Goal: Check status: Check status

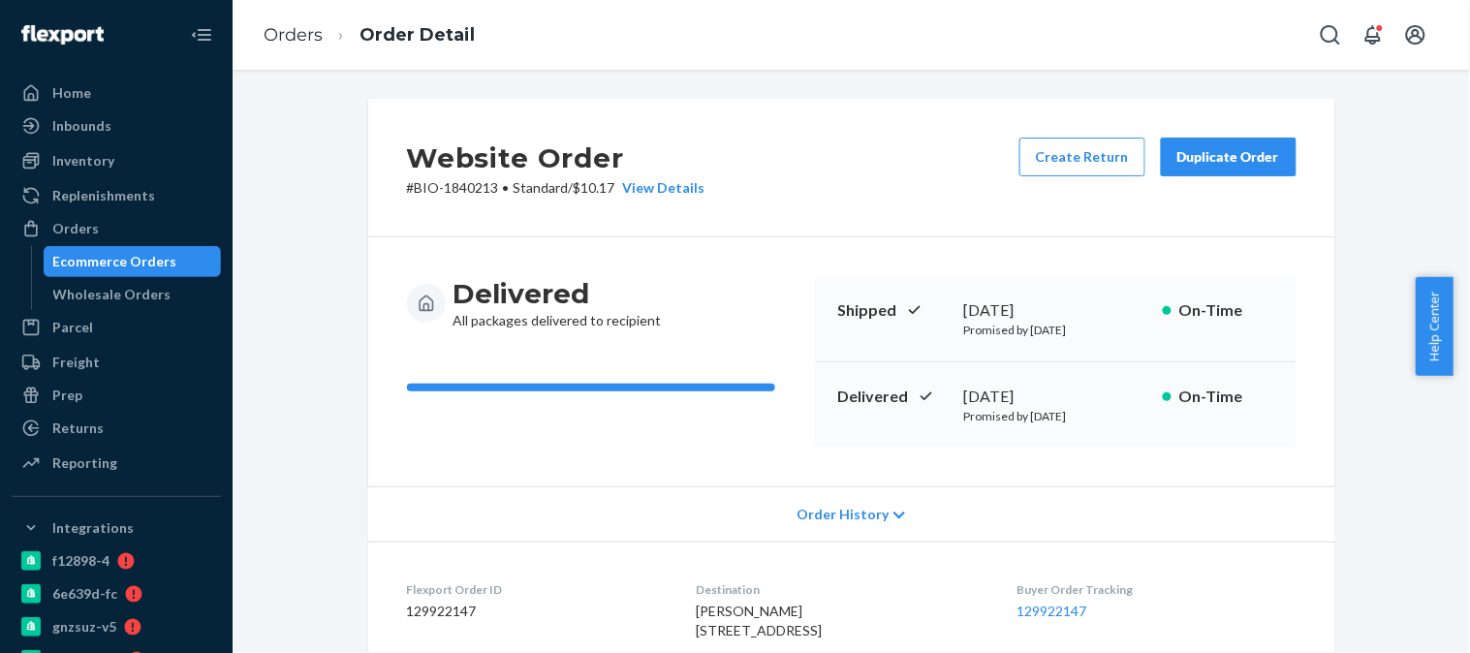
scroll to position [615, 0]
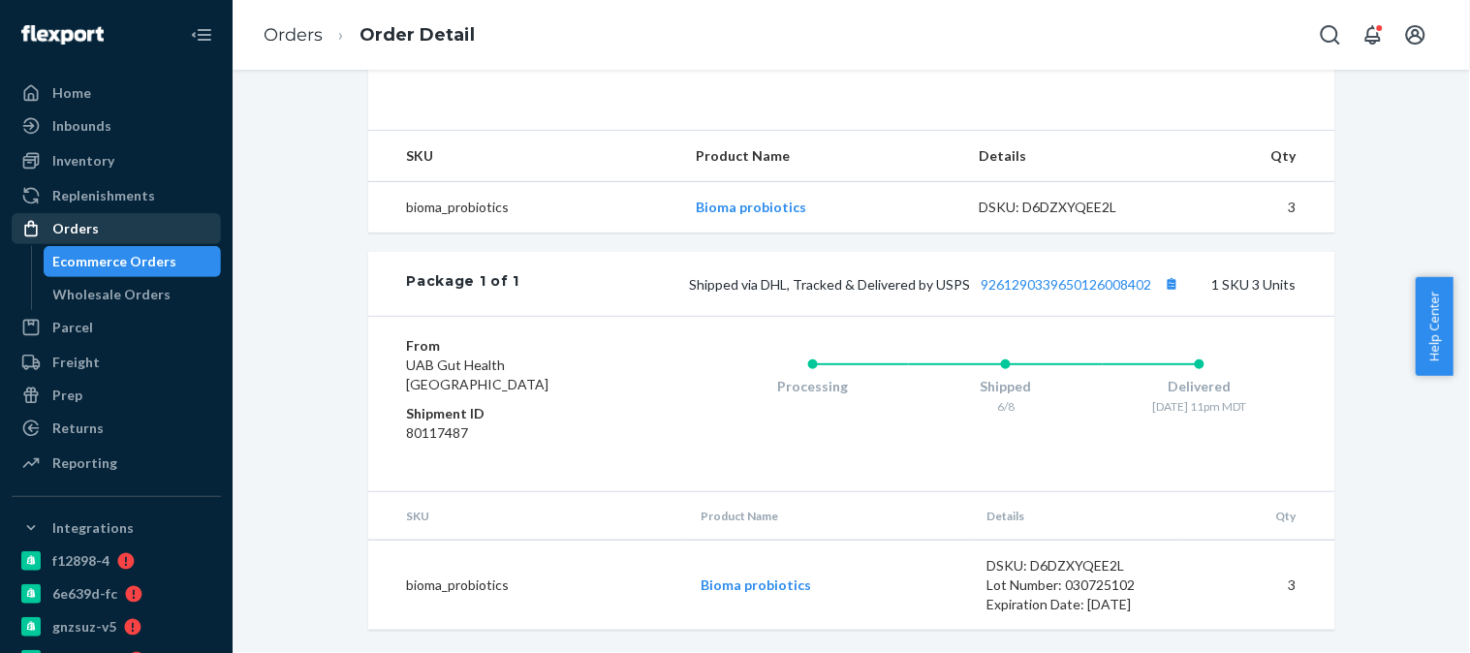
click at [79, 229] on div "Orders" at bounding box center [75, 228] width 47 height 19
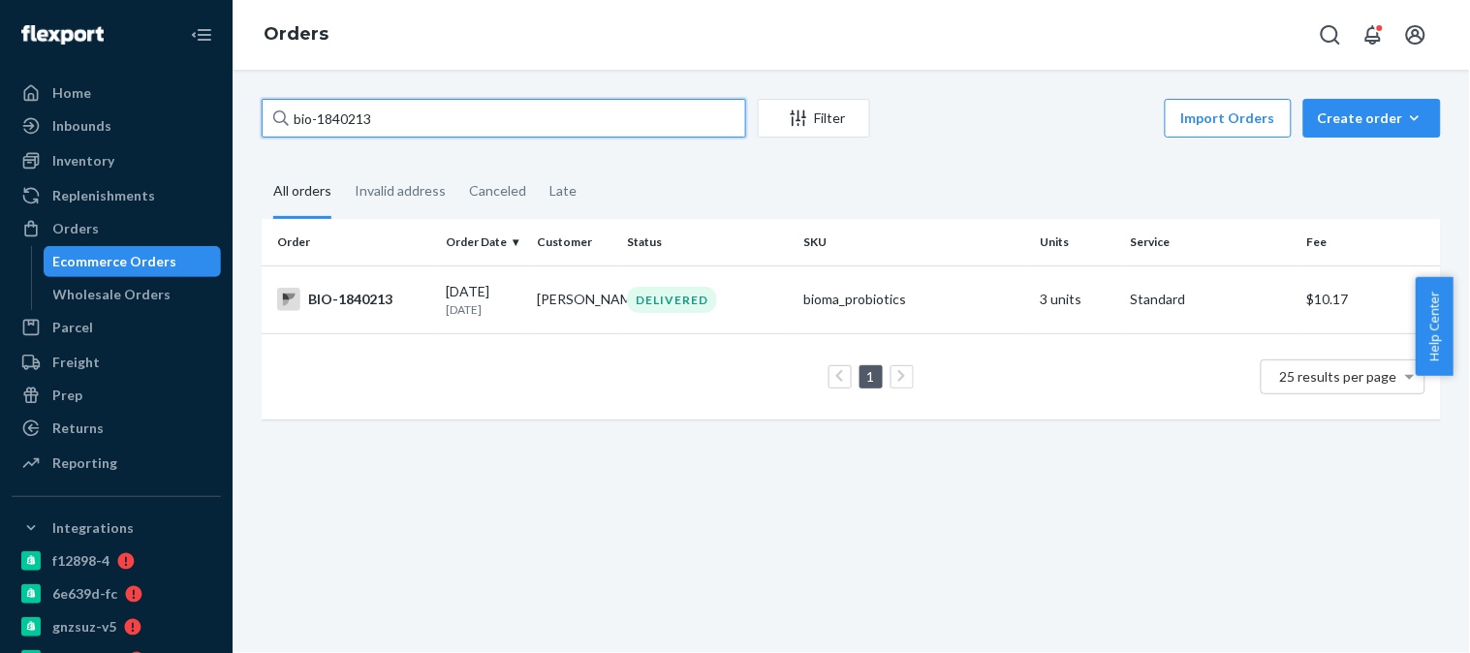
drag, startPoint x: 407, startPoint y: 118, endPoint x: 321, endPoint y: 122, distance: 86.3
click at [321, 122] on input "bio-1840213" at bounding box center [504, 118] width 484 height 39
type input "bio-2753116"
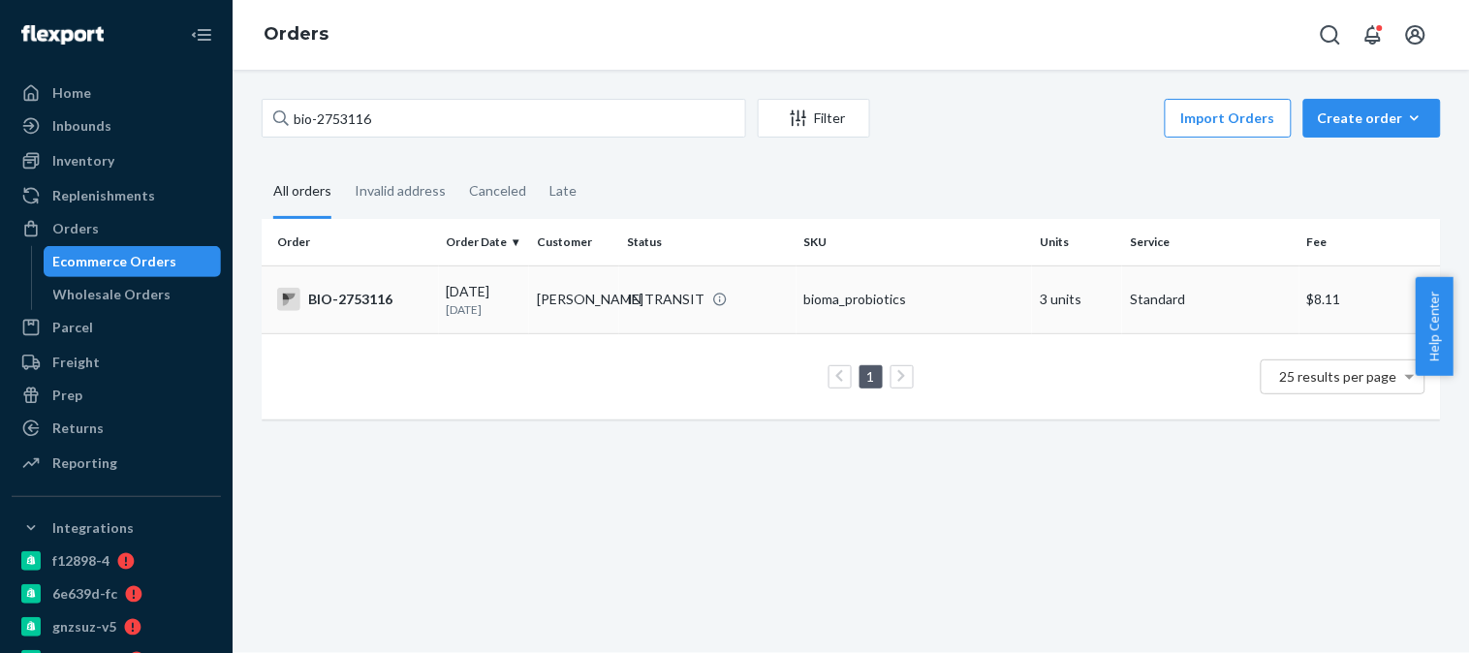
click at [347, 292] on div "BIO-2753116" at bounding box center [354, 299] width 154 height 23
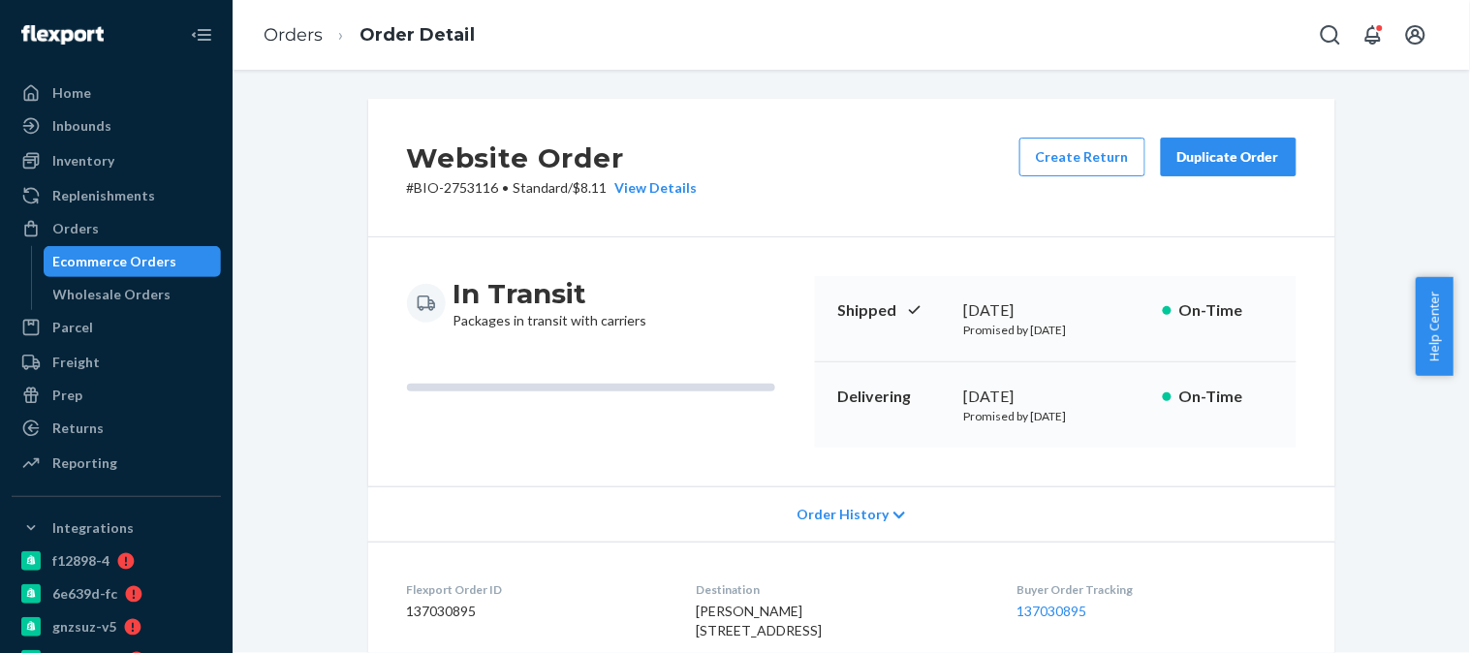
click at [78, 219] on div "Orders" at bounding box center [75, 228] width 47 height 19
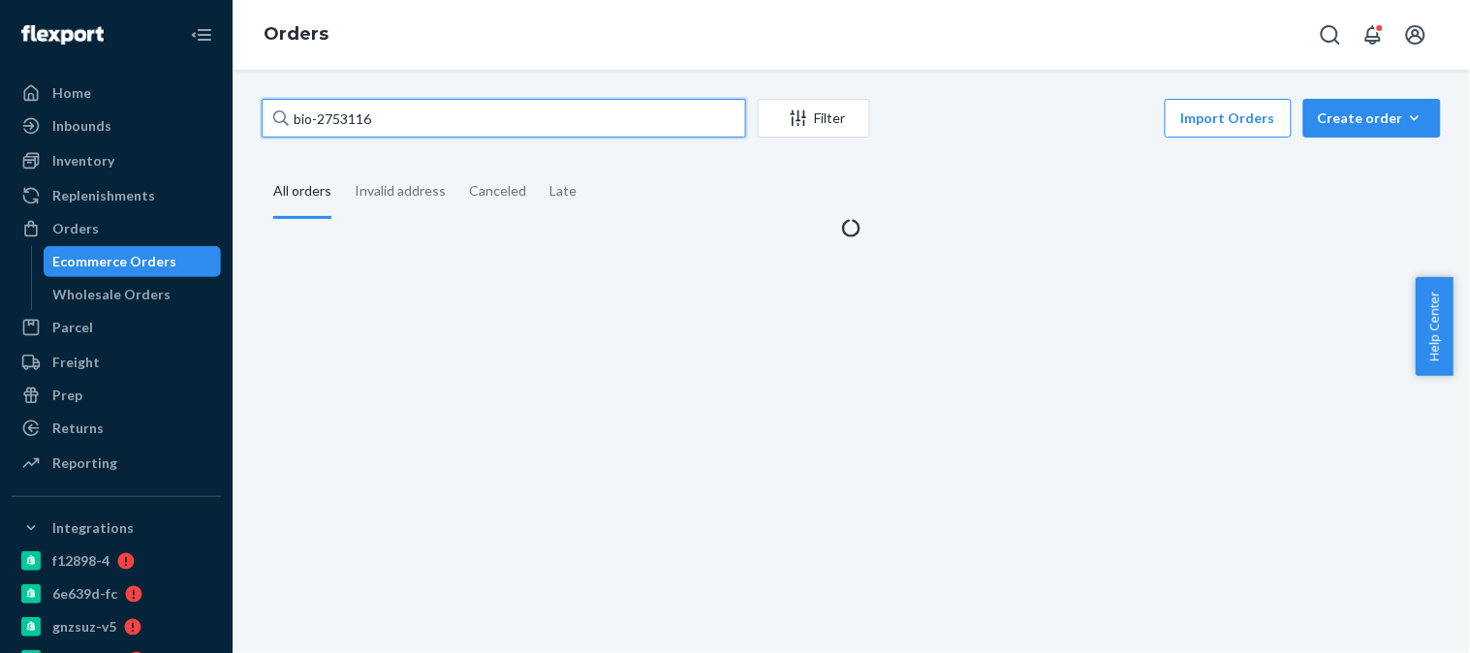
drag, startPoint x: 400, startPoint y: 121, endPoint x: 274, endPoint y: 109, distance: 126.6
click at [275, 109] on div "bio-2753116" at bounding box center [504, 118] width 484 height 39
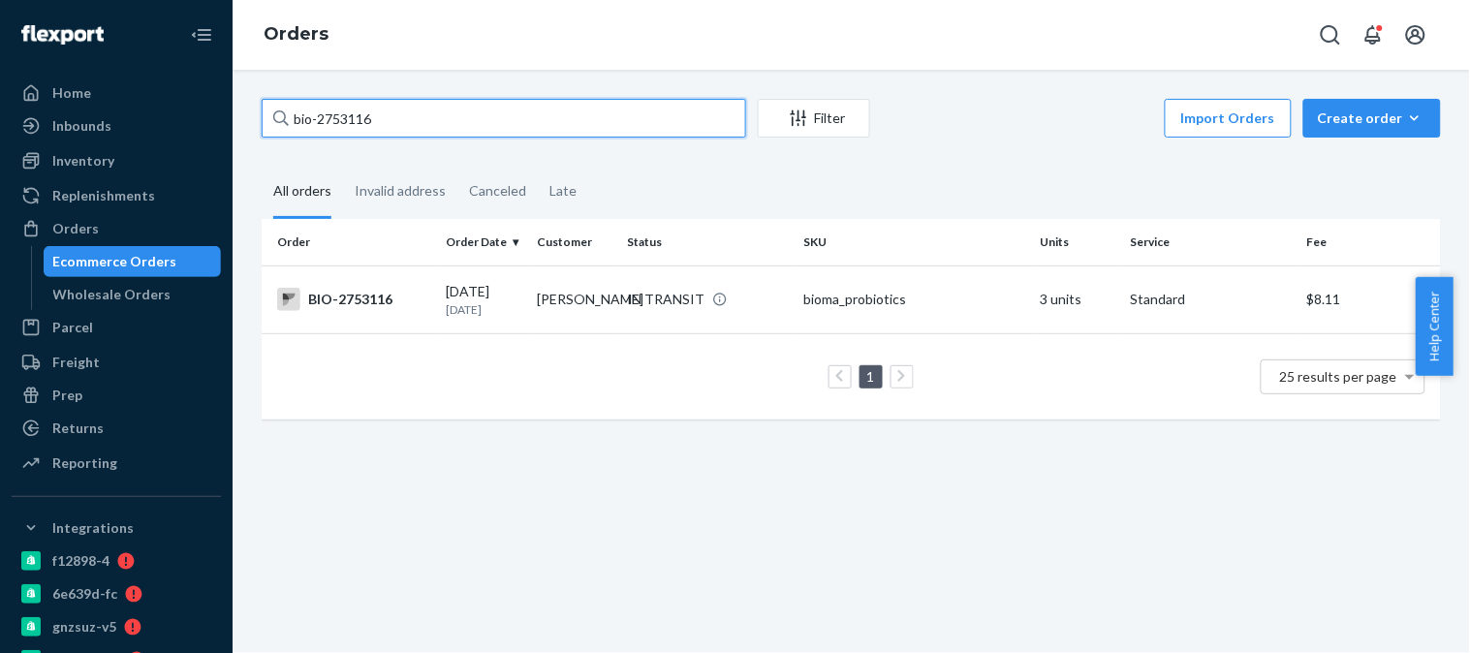
paste input "2748265."
drag, startPoint x: 293, startPoint y: 116, endPoint x: 303, endPoint y: 111, distance: 11.7
click at [296, 112] on input "2748265" at bounding box center [504, 118] width 484 height 39
type input "2748265"
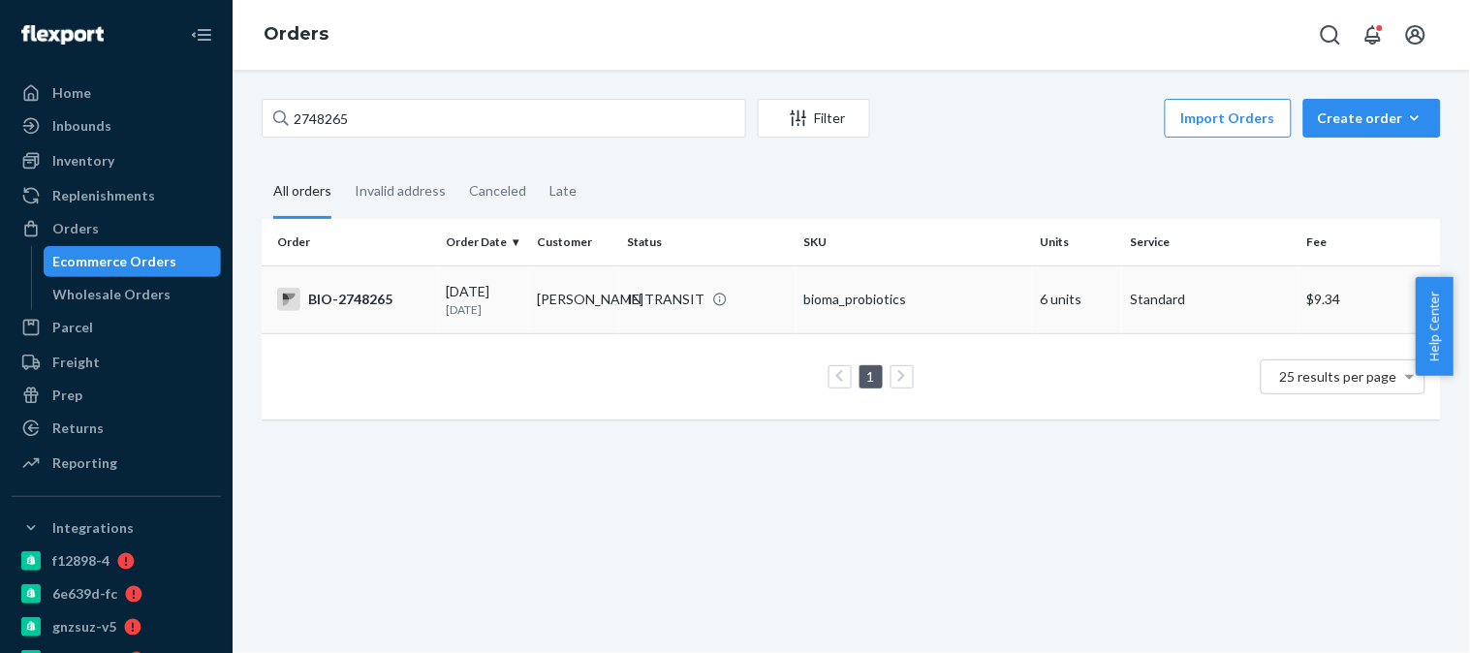
click at [360, 296] on div "BIO-2748265" at bounding box center [354, 299] width 154 height 23
